Goal: Task Accomplishment & Management: Use online tool/utility

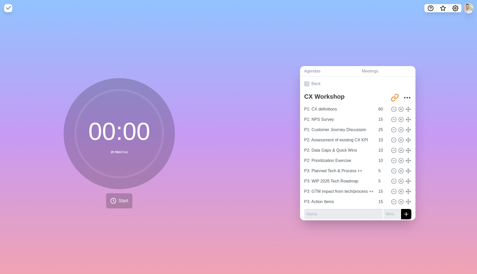
scroll to position [2, 0]
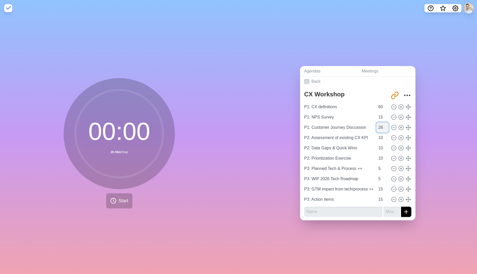
click at [380, 123] on input "26" at bounding box center [382, 128] width 12 height 10
click at [380, 123] on input "27" at bounding box center [382, 128] width 12 height 10
click at [380, 123] on input "28" at bounding box center [382, 128] width 12 height 10
click at [380, 123] on input "29" at bounding box center [382, 128] width 12 height 10
type input "30"
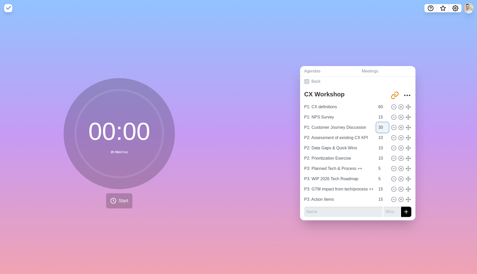
click at [380, 123] on input "30" at bounding box center [382, 128] width 12 height 10
click at [431, 153] on div "Agendas Meetings Back CX Workshop [URL][DOMAIN_NAME] P1: CX definitions 60 P1: …" at bounding box center [357, 145] width 238 height 258
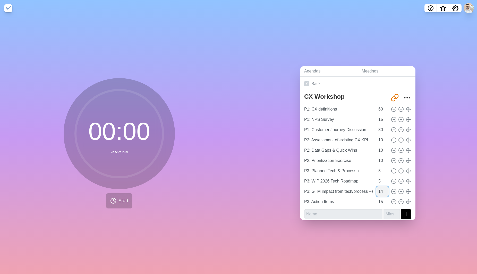
click at [381, 191] on input "14" at bounding box center [382, 192] width 12 height 10
click at [381, 191] on input "13" at bounding box center [382, 192] width 12 height 10
click at [381, 191] on input "12" at bounding box center [382, 192] width 12 height 10
click at [381, 191] on input "11" at bounding box center [382, 192] width 12 height 10
click at [381, 191] on input "10" at bounding box center [382, 192] width 12 height 10
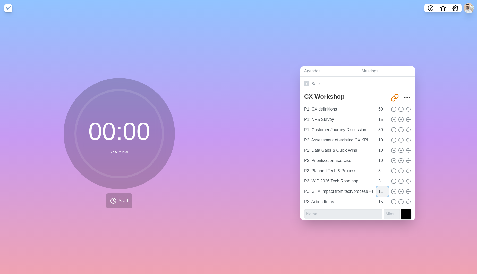
click at [381, 188] on input "11" at bounding box center [382, 192] width 12 height 10
click at [381, 188] on input "12" at bounding box center [382, 192] width 12 height 10
click at [381, 188] on input "13" at bounding box center [382, 192] width 12 height 10
click at [381, 188] on input "14" at bounding box center [382, 192] width 12 height 10
type input "15"
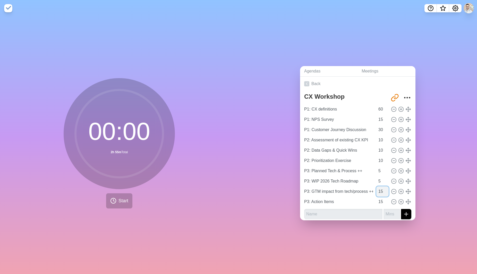
click at [381, 188] on input "15" at bounding box center [382, 192] width 12 height 10
click at [428, 192] on div "Agendas Meetings Back CX Workshop [URL][DOMAIN_NAME] P1: CX definitions 60 P1: …" at bounding box center [357, 145] width 238 height 258
click at [376, 108] on input "60" at bounding box center [382, 109] width 12 height 10
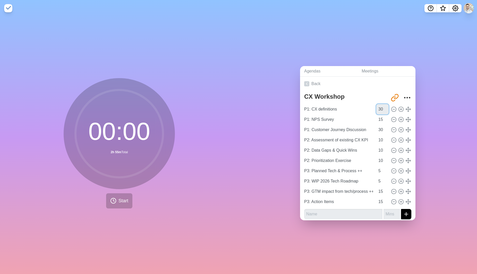
type input "30"
click at [442, 195] on div "Agendas Meetings Back CX Workshop [URL][DOMAIN_NAME] P1: CX definitions 30 P1: …" at bounding box center [357, 145] width 238 height 258
click at [118, 198] on span "Start" at bounding box center [123, 201] width 10 height 7
